Goal: Obtain resource: Download file/media

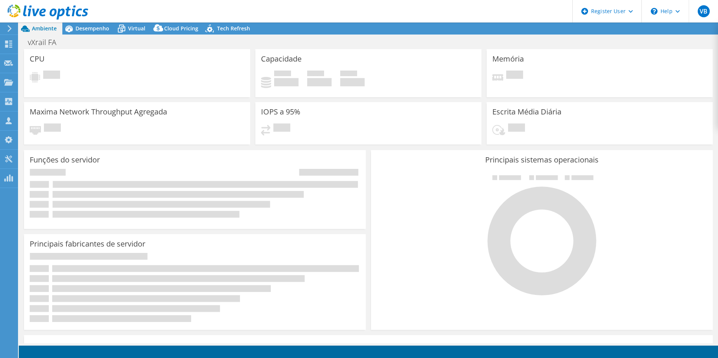
select select "USD"
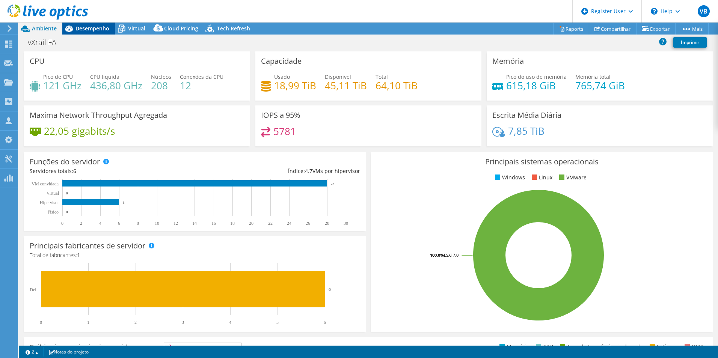
click at [94, 29] on span "Desempenho" at bounding box center [93, 28] width 34 height 7
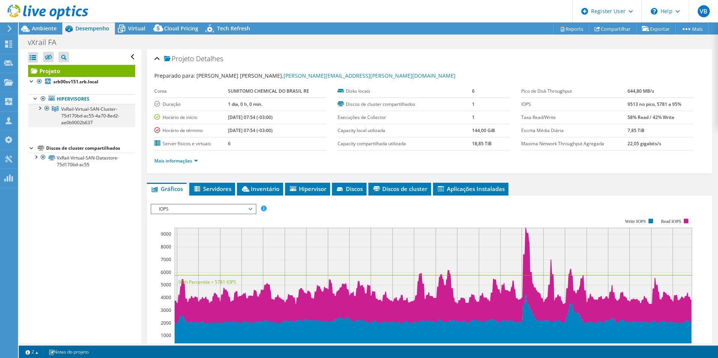
click at [39, 109] on div at bounding box center [40, 108] width 8 height 8
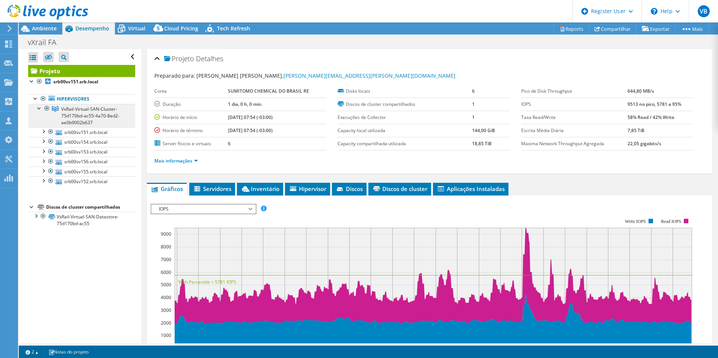
click at [95, 118] on span "VxRail-Virtual-SAN-Cluster-75d170bd-ac55-4a70-8ed2-ae0b9002b637" at bounding box center [90, 116] width 58 height 20
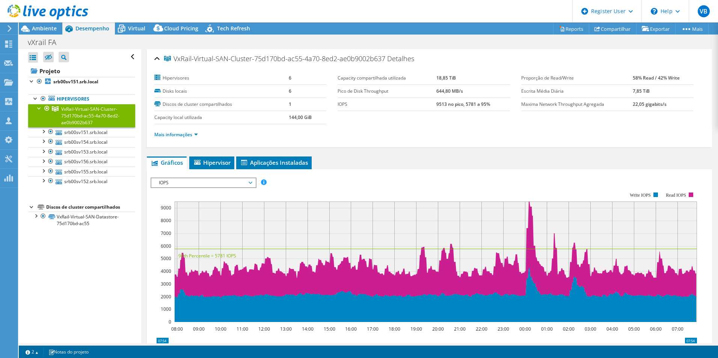
copy span "VxRail-Virtual-SAN-Cluster"
drag, startPoint x: 175, startPoint y: 60, endPoint x: 251, endPoint y: 62, distance: 76.7
click at [251, 62] on span "VxRail-Virtual-SAN-Cluster-75d170bd-ac55-4a70-8ed2-ae0b9002b637" at bounding box center [274, 59] width 221 height 8
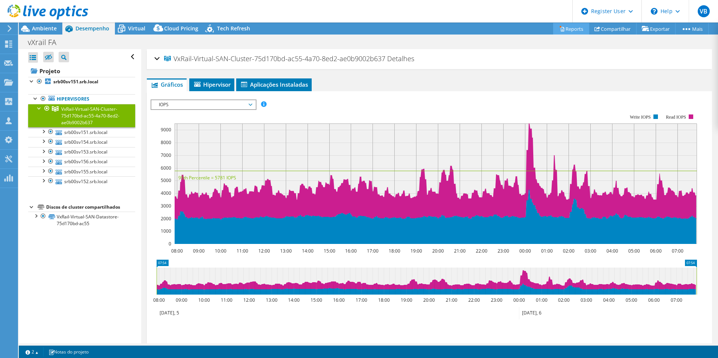
click at [576, 31] on link "Reports" at bounding box center [571, 29] width 36 height 12
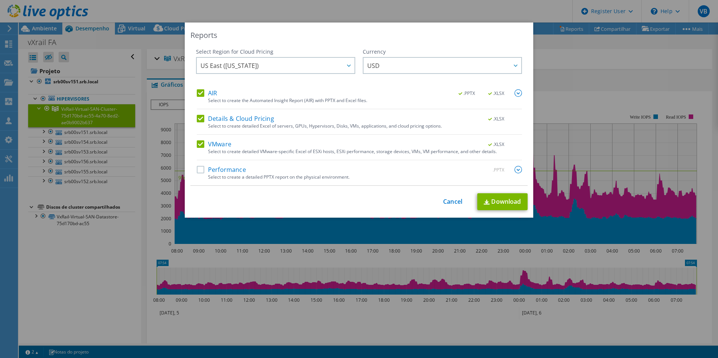
click at [197, 145] on label "VMware" at bounding box center [214, 145] width 35 height 8
click at [0, 0] on input "VMware" at bounding box center [0, 0] width 0 height 0
click at [198, 119] on label "Details & Cloud Pricing" at bounding box center [235, 119] width 77 height 8
click at [0, 0] on input "Details & Cloud Pricing" at bounding box center [0, 0] width 0 height 0
click at [197, 172] on label "Performance" at bounding box center [221, 170] width 49 height 8
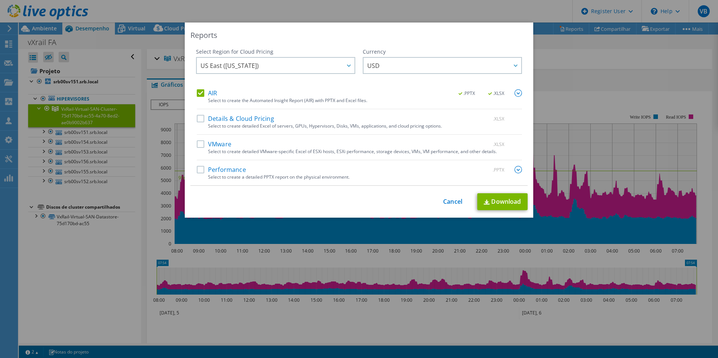
click at [0, 0] on input "Performance" at bounding box center [0, 0] width 0 height 0
click at [198, 91] on label "AIR" at bounding box center [207, 93] width 20 height 8
click at [0, 0] on input "AIR" at bounding box center [0, 0] width 0 height 0
click at [499, 200] on link "Download" at bounding box center [503, 201] width 50 height 17
click at [198, 168] on label "Performance" at bounding box center [221, 170] width 49 height 8
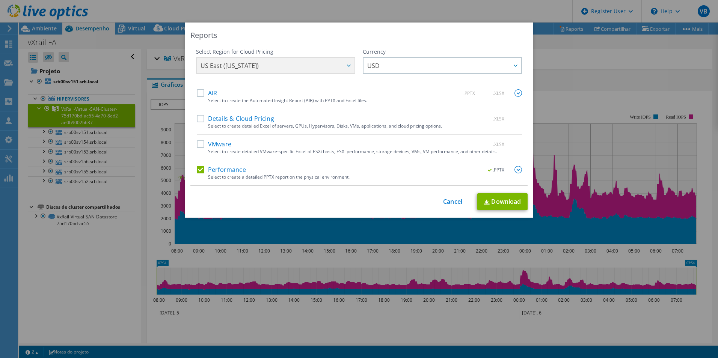
click at [0, 0] on input "Performance" at bounding box center [0, 0] width 0 height 0
click at [197, 97] on div "AIR .PPTX .XLSX" at bounding box center [359, 93] width 325 height 9
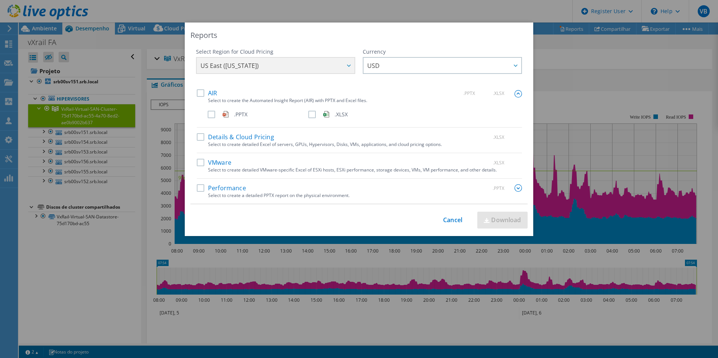
click at [197, 91] on label "AIR" at bounding box center [207, 93] width 20 height 8
click at [0, 0] on input "AIR" at bounding box center [0, 0] width 0 height 0
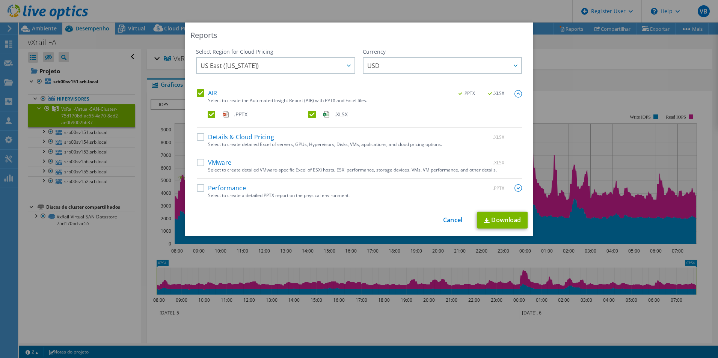
click at [310, 114] on label ".XLSX" at bounding box center [357, 115] width 99 height 8
click at [0, 0] on input ".XLSX" at bounding box center [0, 0] width 0 height 0
click at [512, 225] on link "Download" at bounding box center [503, 220] width 50 height 17
click at [445, 225] on div "This process may take a while, please wait... Cancel Download" at bounding box center [358, 220] width 337 height 17
click at [448, 222] on link "Cancel" at bounding box center [452, 220] width 19 height 7
